Goal: Task Accomplishment & Management: Manage account settings

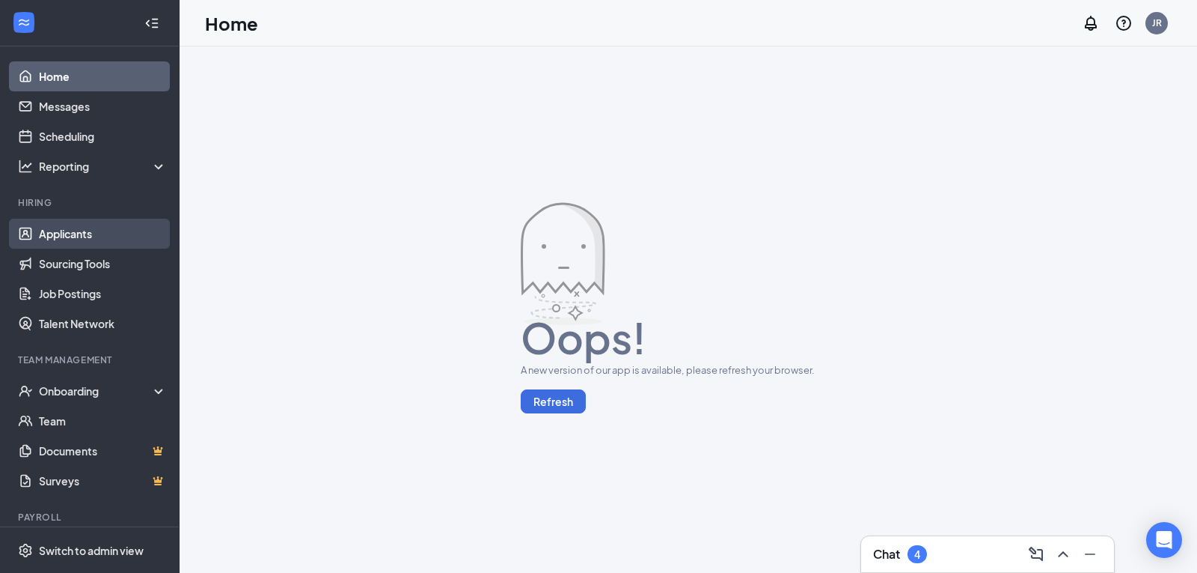
click at [69, 229] on link "Applicants" at bounding box center [103, 234] width 128 height 30
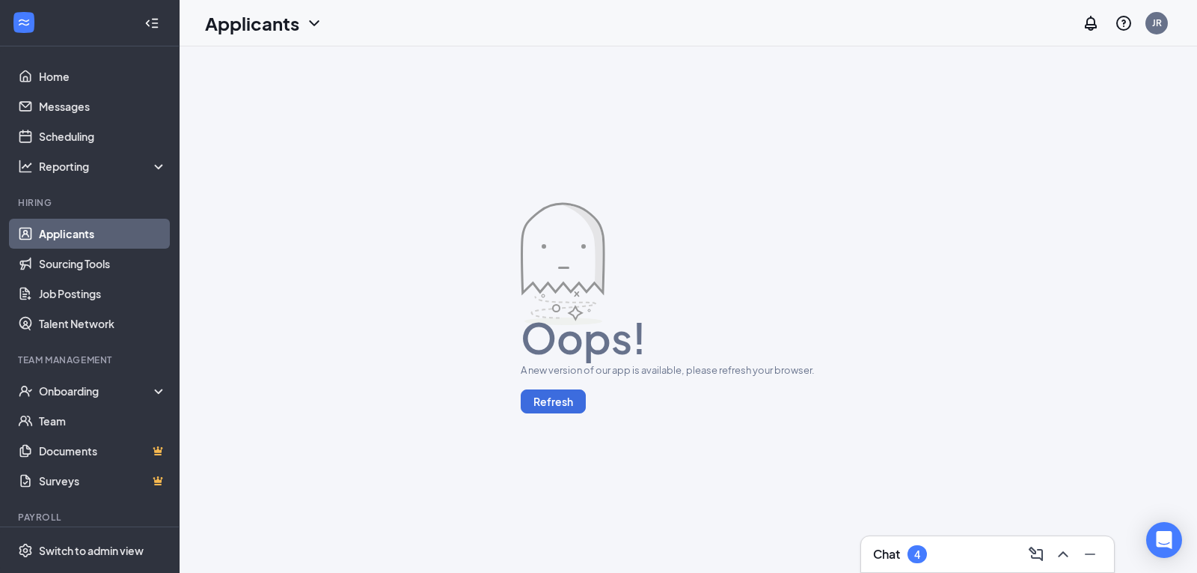
click at [64, 236] on link "Applicants" at bounding box center [103, 234] width 128 height 30
click at [560, 398] on button "Refresh" at bounding box center [553, 401] width 65 height 24
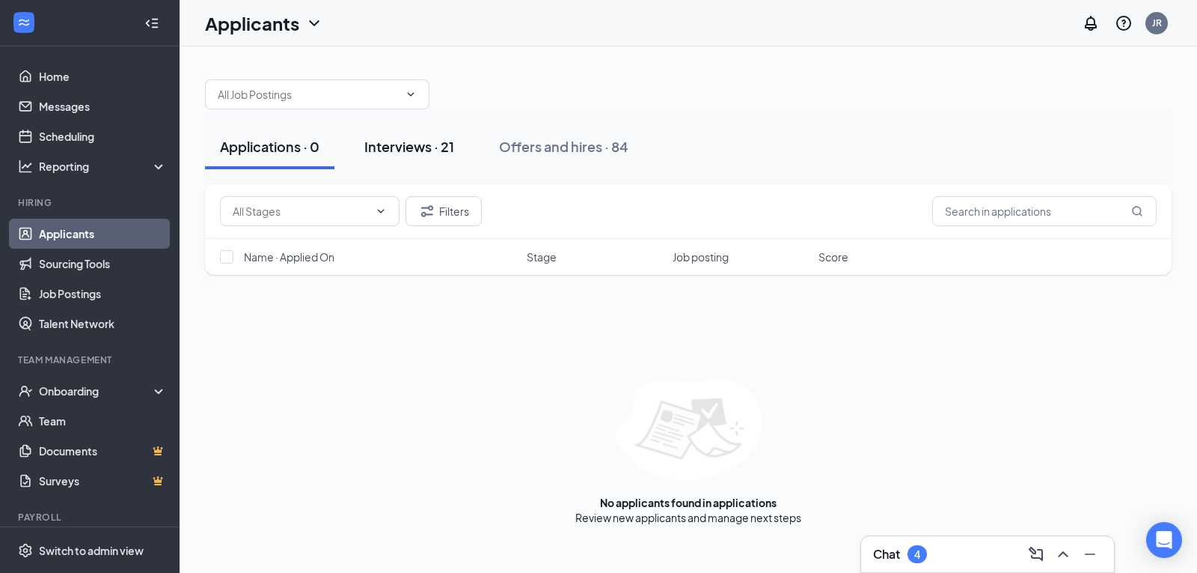
click at [422, 151] on div "Interviews · 21" at bounding box center [409, 146] width 90 height 19
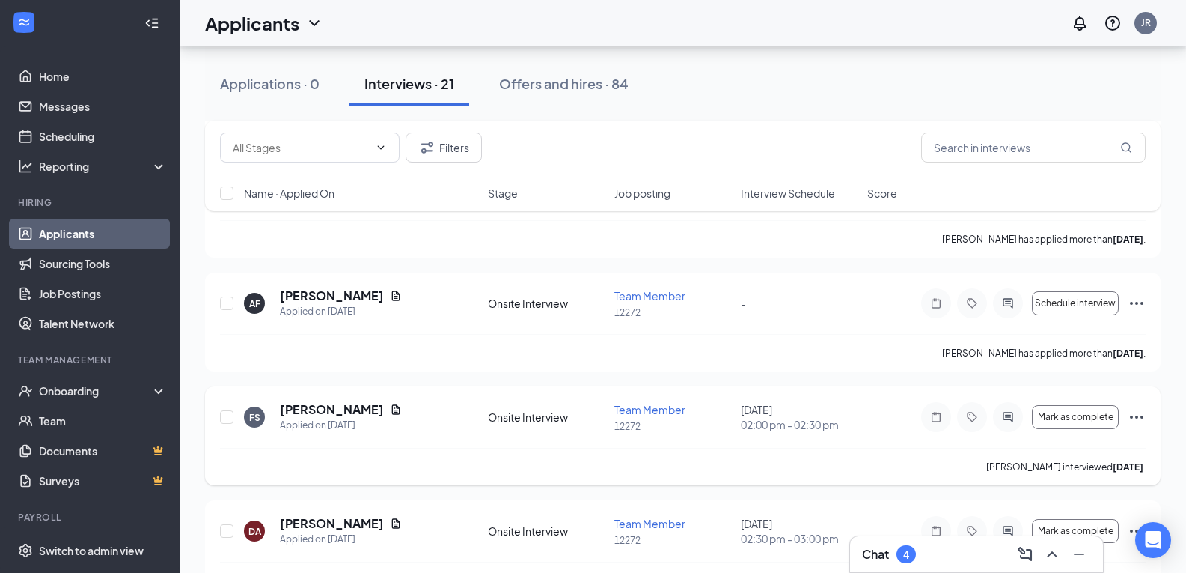
scroll to position [1871, 0]
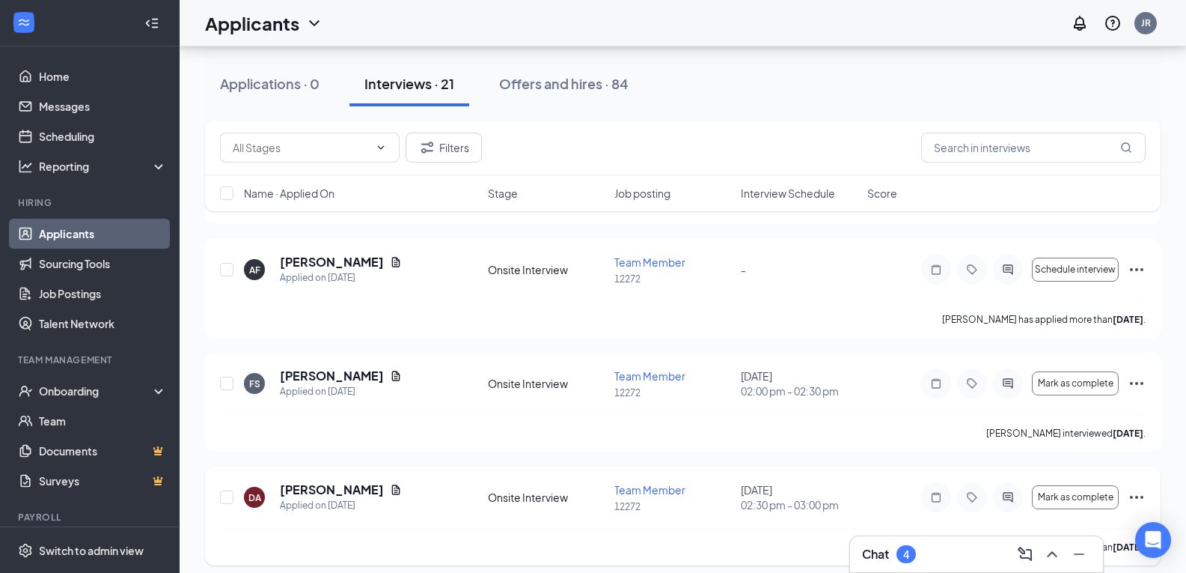
click at [1144, 495] on icon "Ellipses" at bounding box center [1137, 497] width 18 height 18
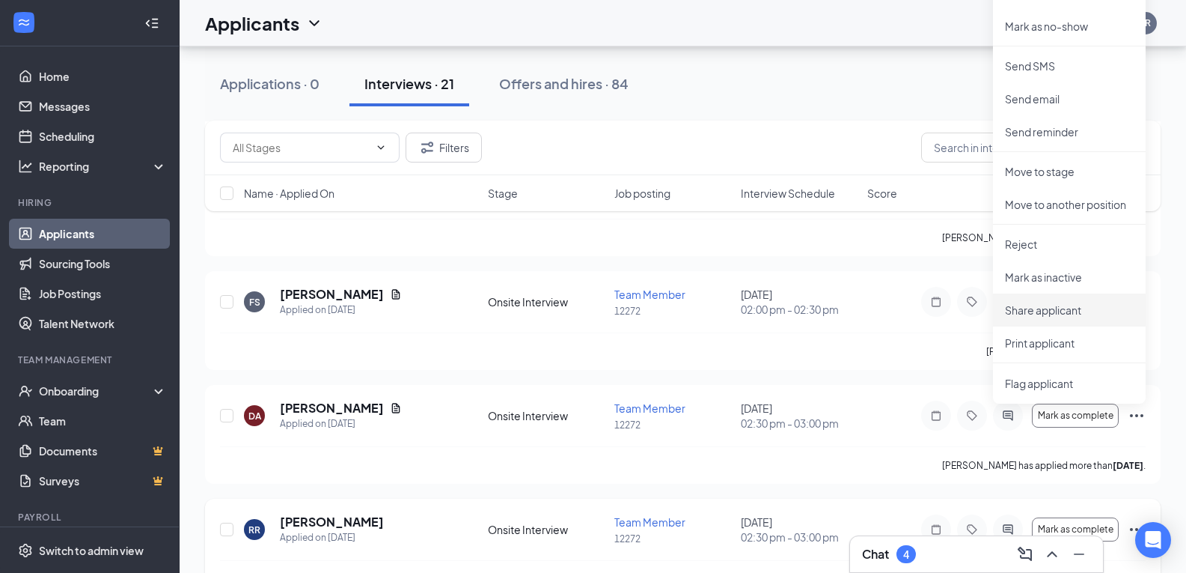
scroll to position [2109, 0]
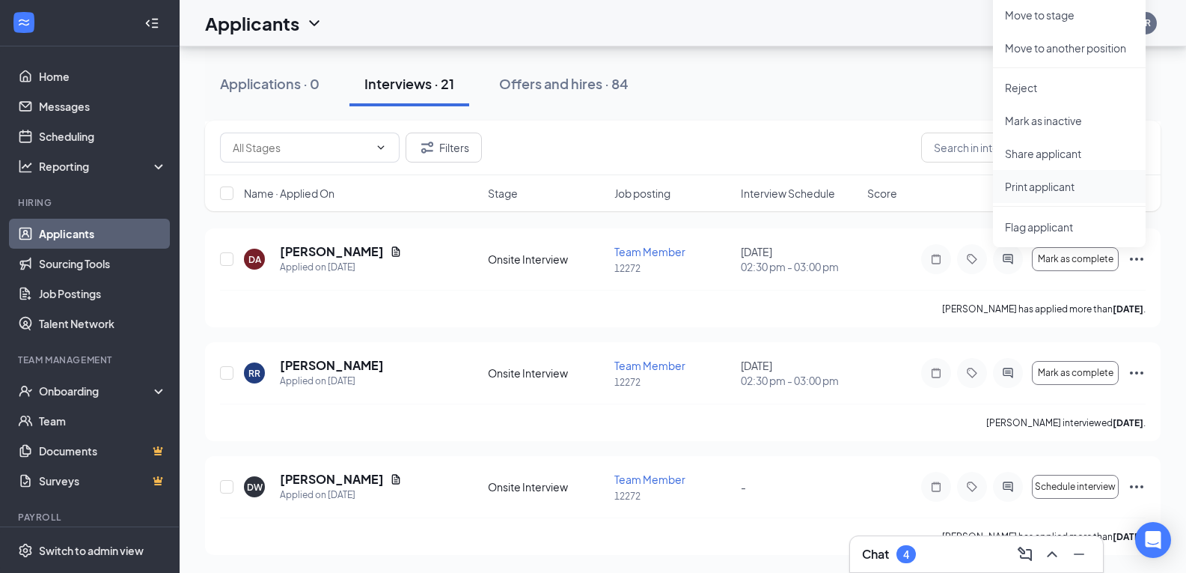
click at [1073, 186] on p "Print applicant" at bounding box center [1069, 186] width 129 height 15
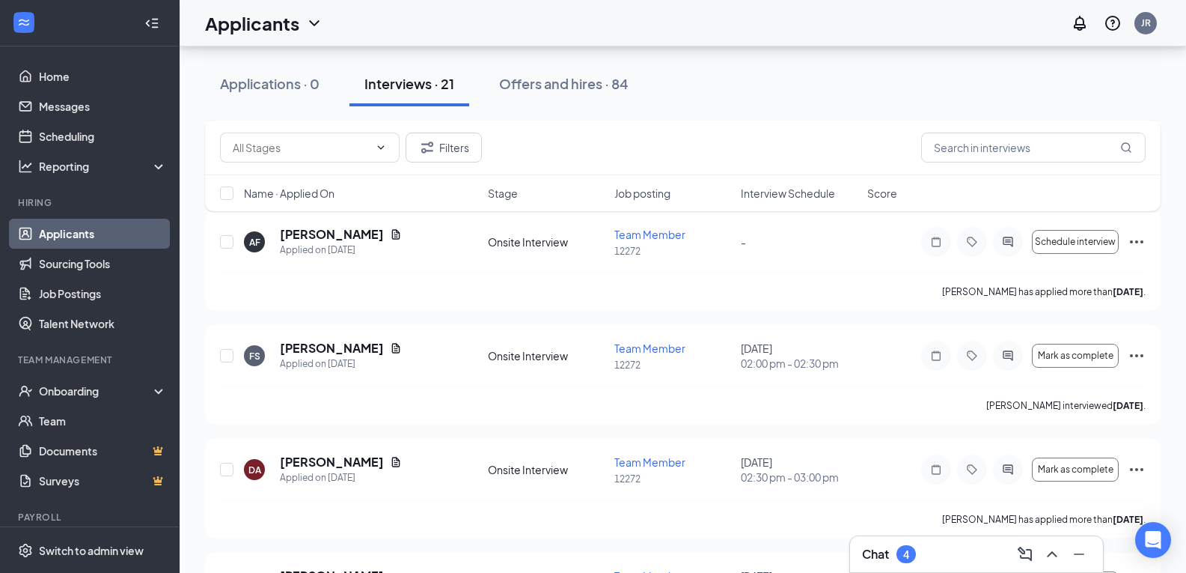
scroll to position [1885, 0]
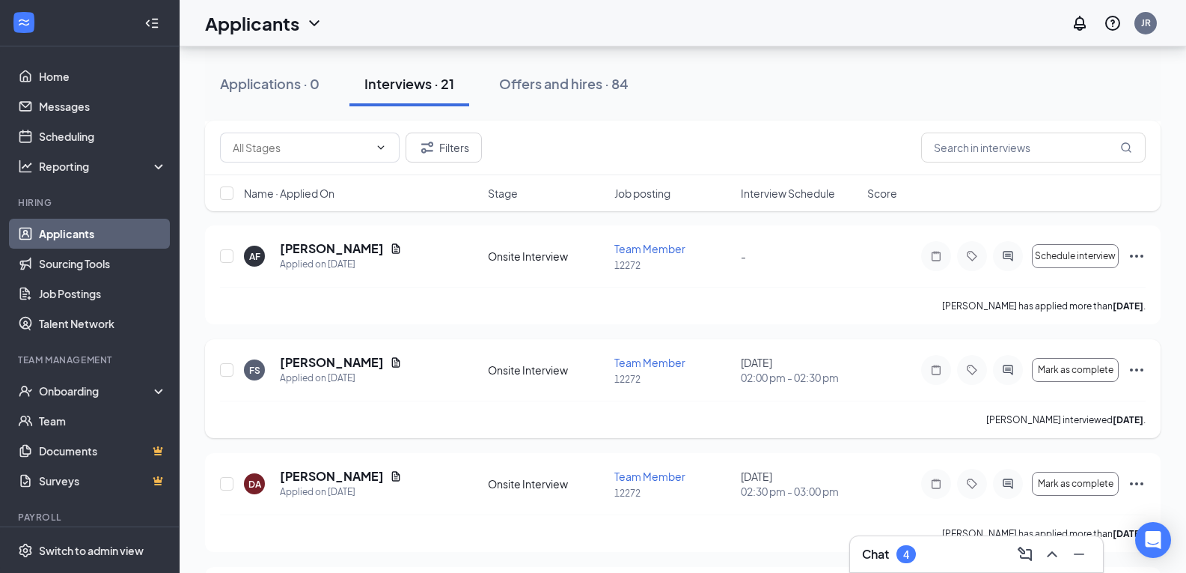
click at [1147, 367] on div "FS [PERSON_NAME] Applied on [DATE] Onsite Interview Team Member 12272 [DATE] 02…" at bounding box center [683, 388] width 956 height 99
click at [1134, 371] on icon "Ellipses" at bounding box center [1137, 370] width 18 height 18
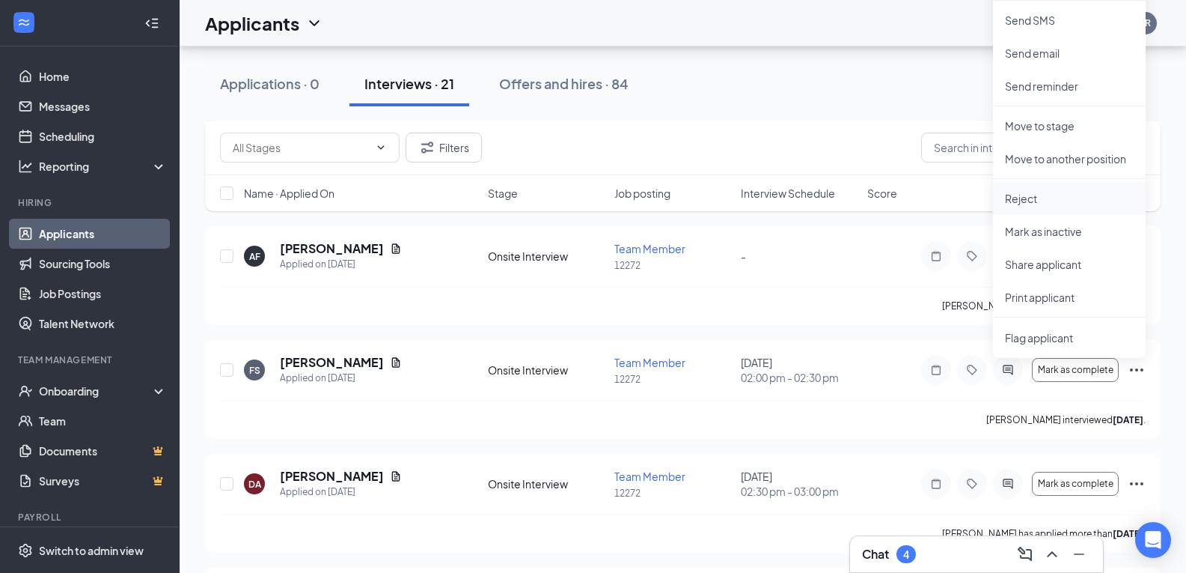
click at [1030, 197] on p "Reject" at bounding box center [1069, 198] width 129 height 15
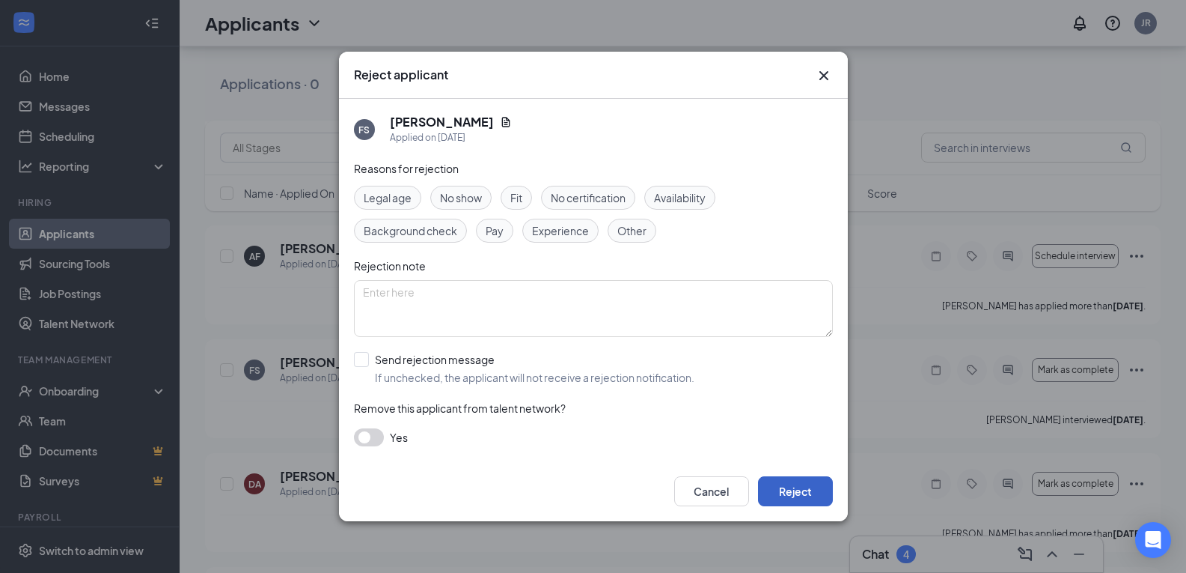
click at [769, 498] on button "Reject" at bounding box center [795, 491] width 75 height 30
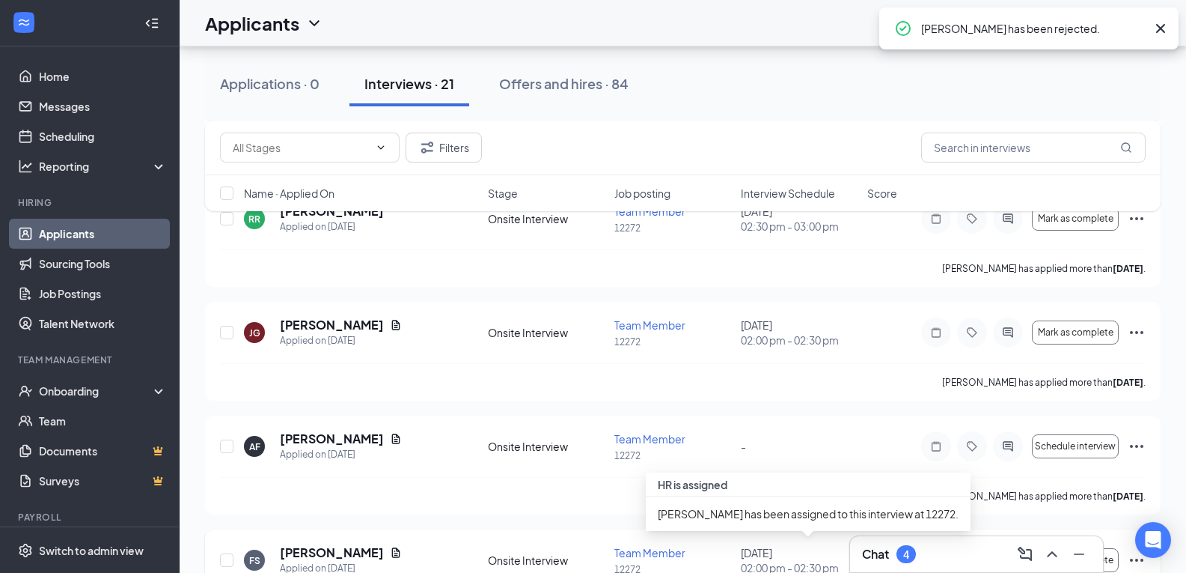
scroll to position [1660, 0]
